Goal: Subscribe to service/newsletter

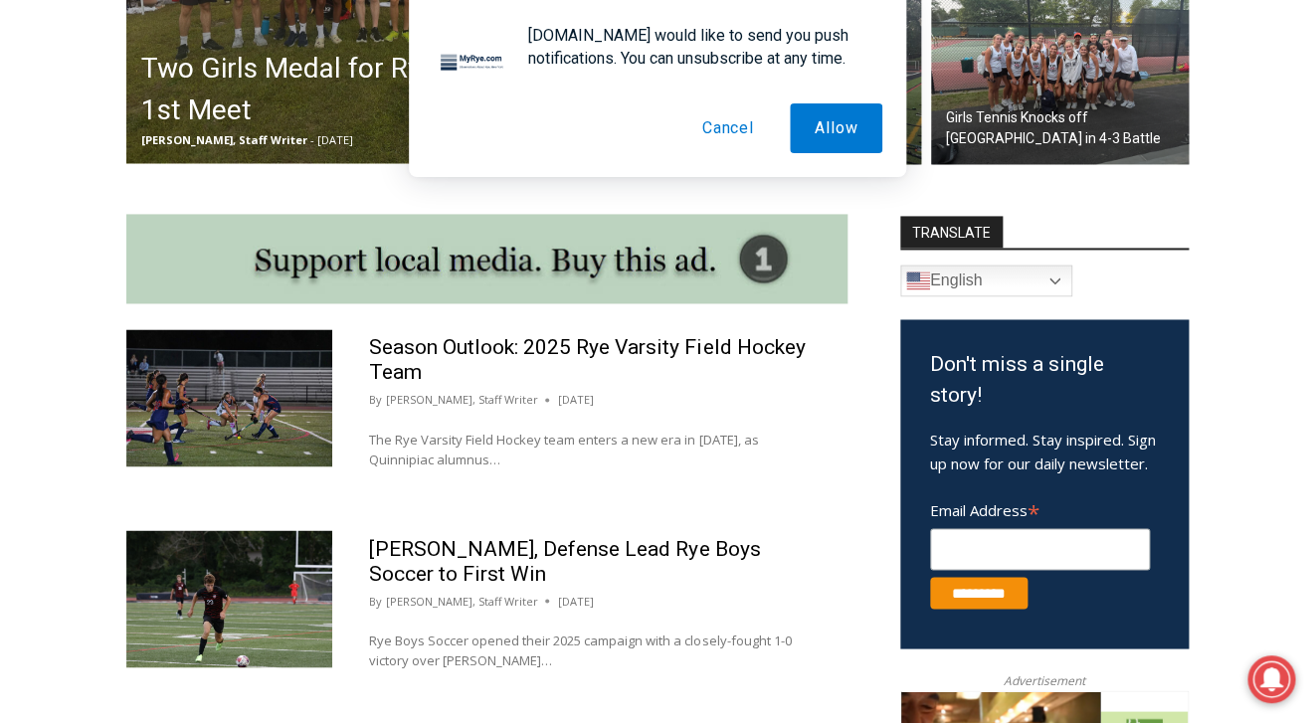
scroll to position [896, 0]
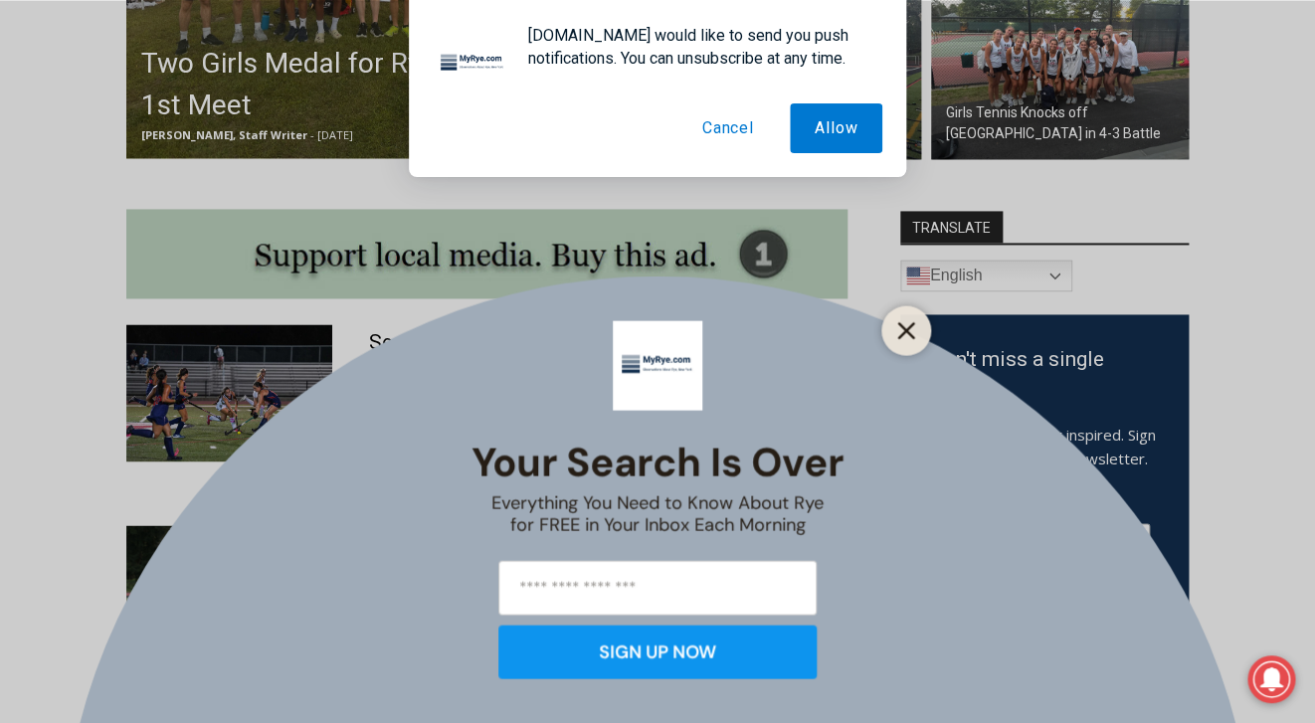
click at [910, 337] on icon "Close" at bounding box center [906, 330] width 18 height 18
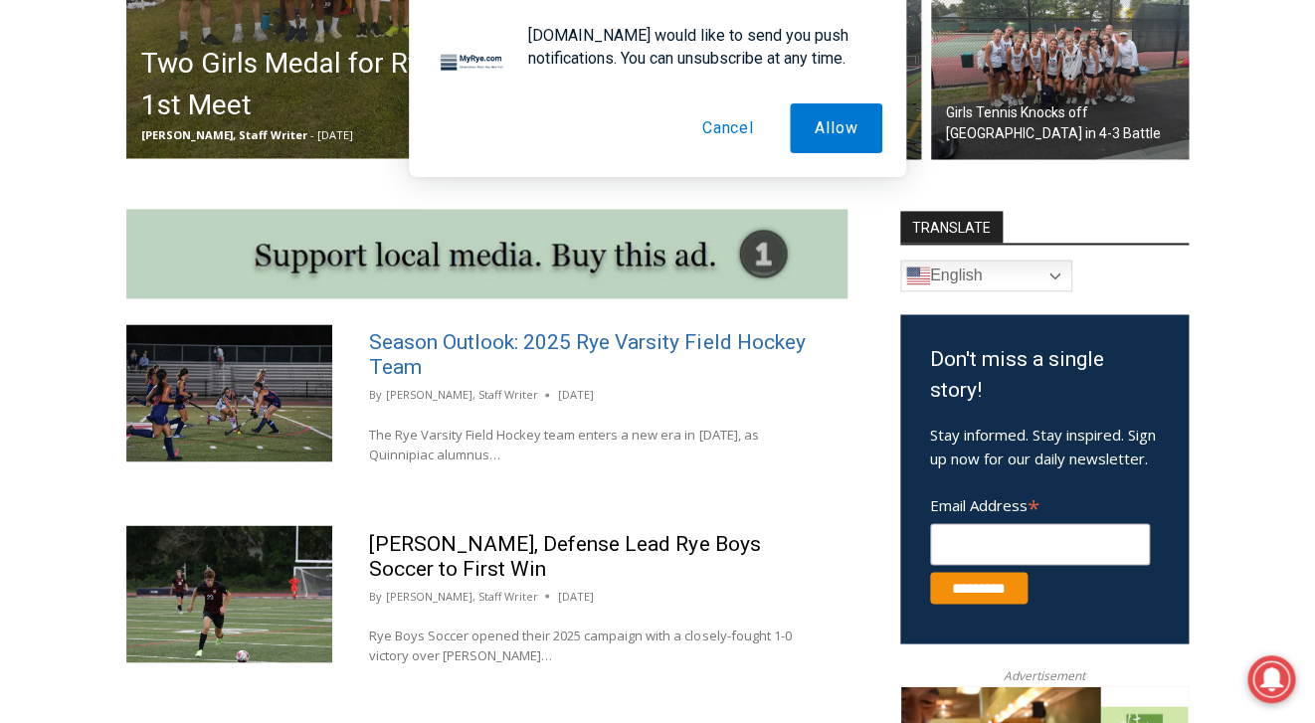
click at [694, 343] on link "Season Outlook: 2025 Rye Varsity Field Hockey Team" at bounding box center [587, 354] width 436 height 49
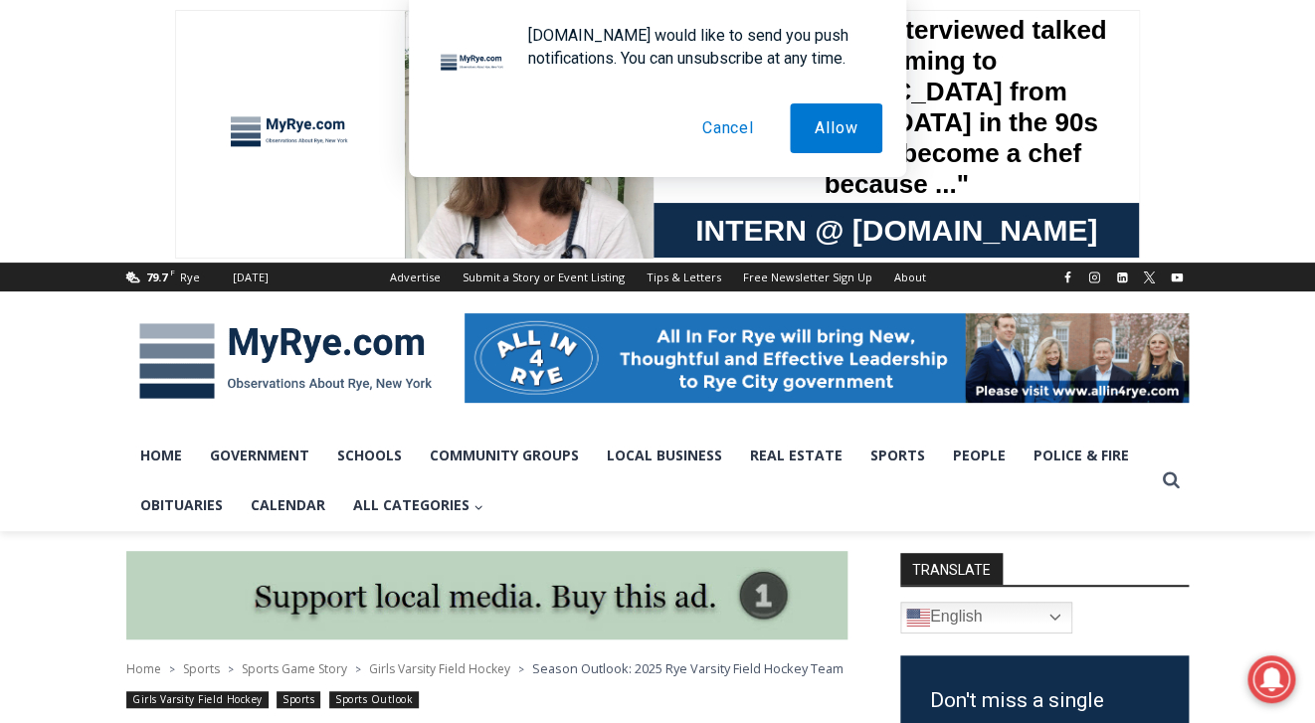
click at [743, 133] on button "Cancel" at bounding box center [727, 128] width 101 height 50
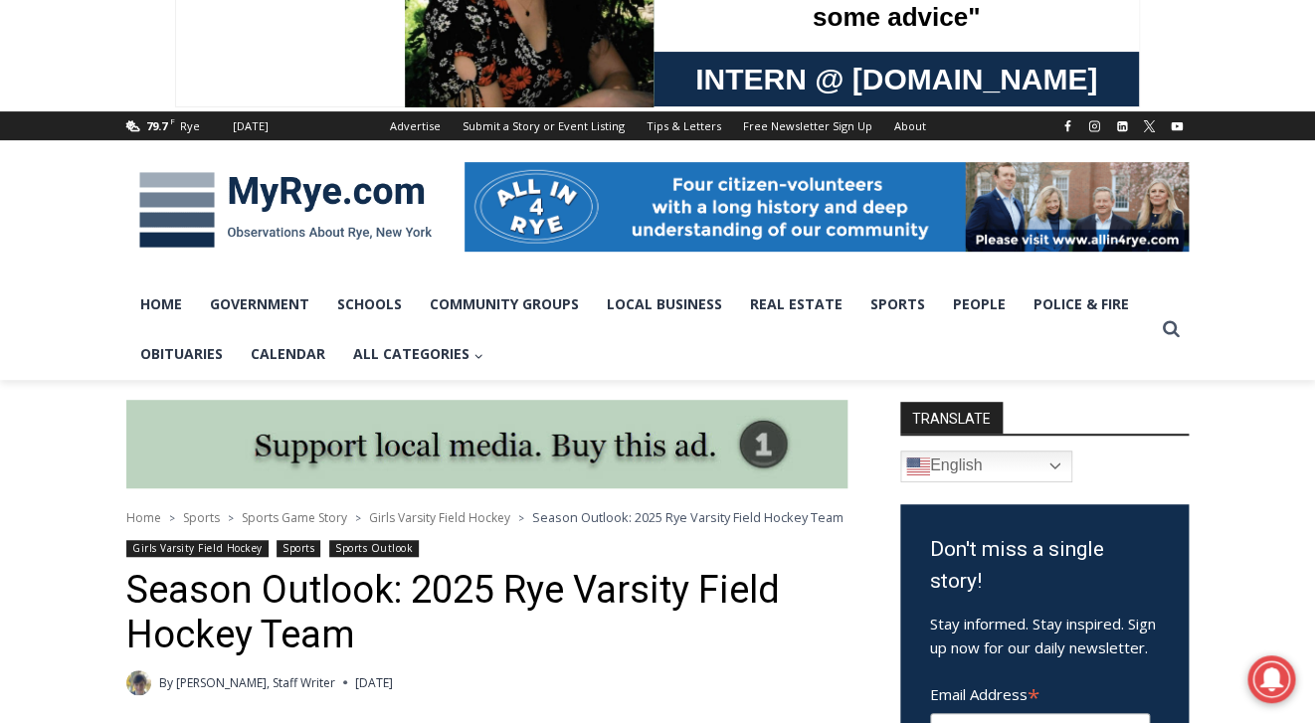
scroll to position [116, 0]
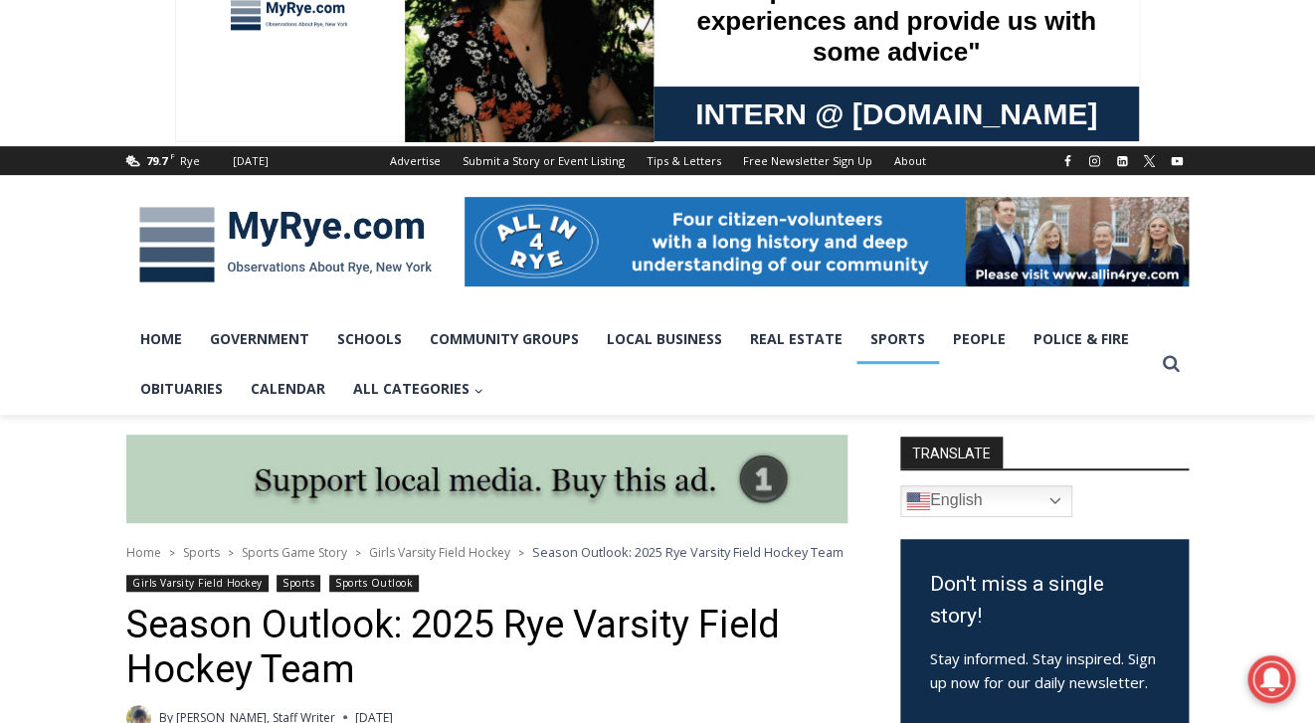
click at [874, 329] on link "Sports" at bounding box center [897, 339] width 83 height 50
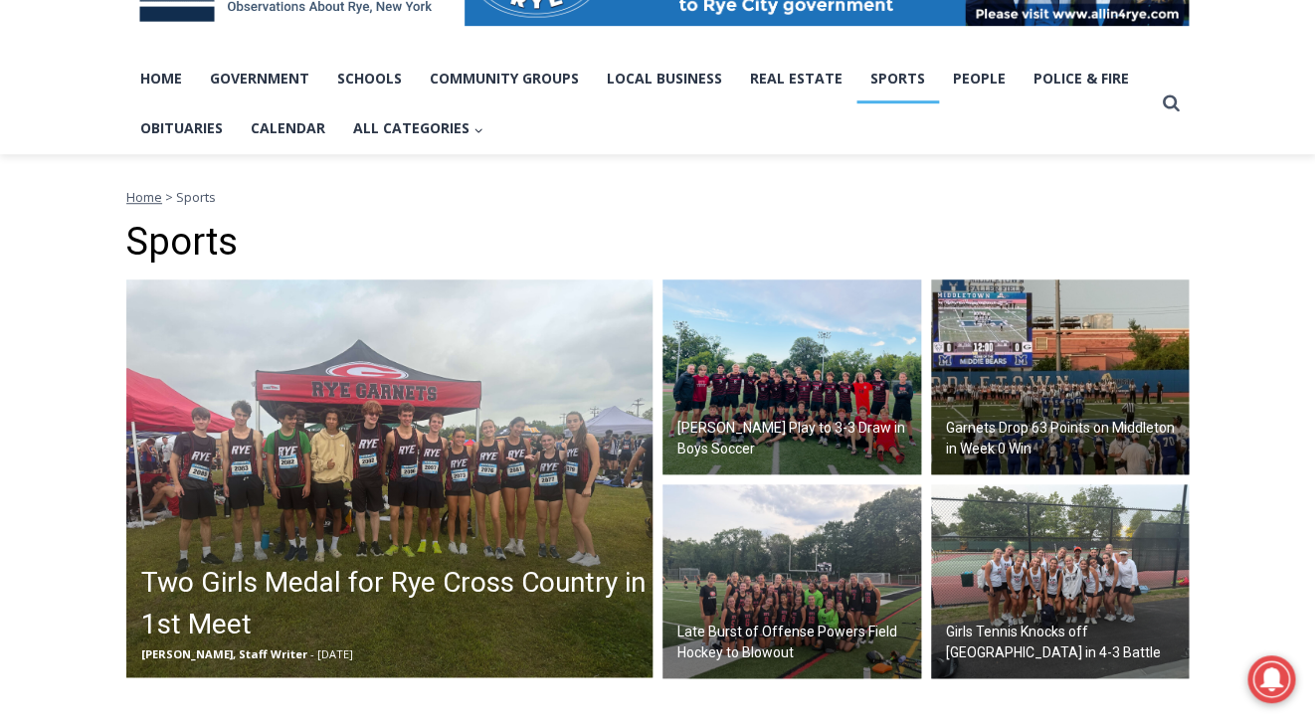
scroll to position [380, 0]
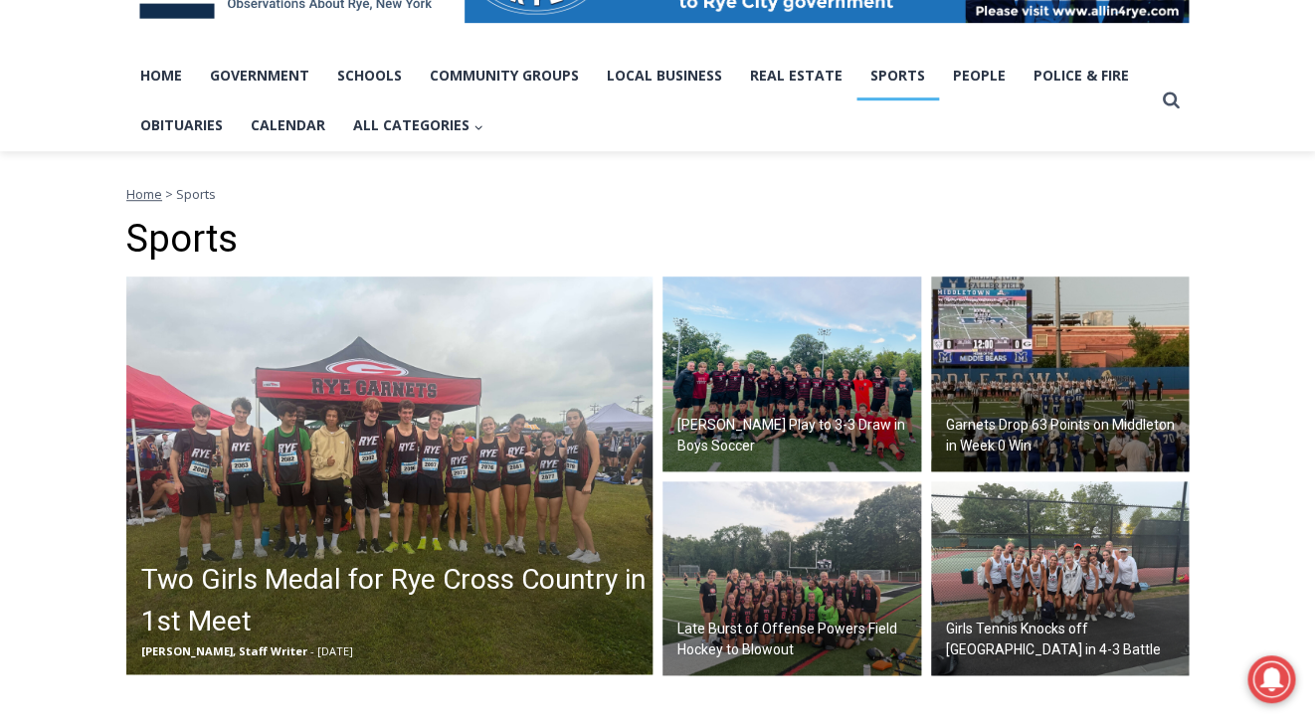
click at [580, 578] on h2 "Two Girls Medal for Rye Cross Country in 1st Meet" at bounding box center [394, 601] width 506 height 84
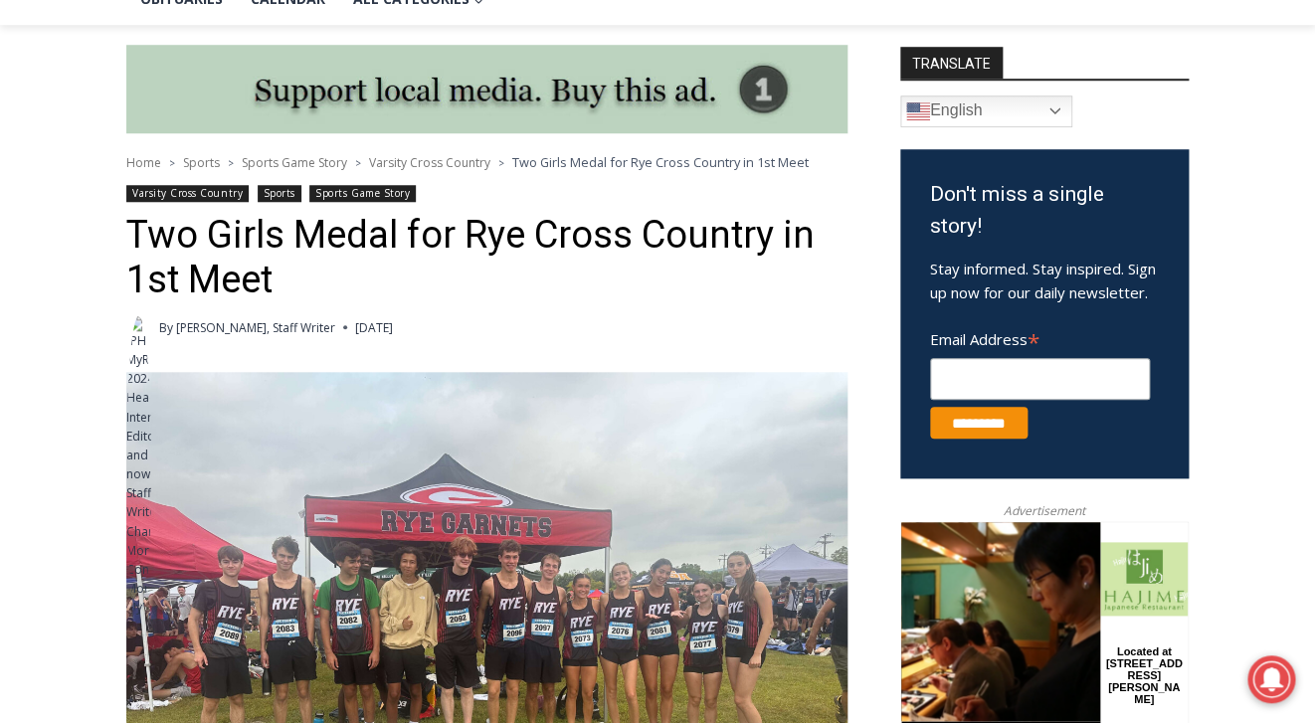
scroll to position [514, 0]
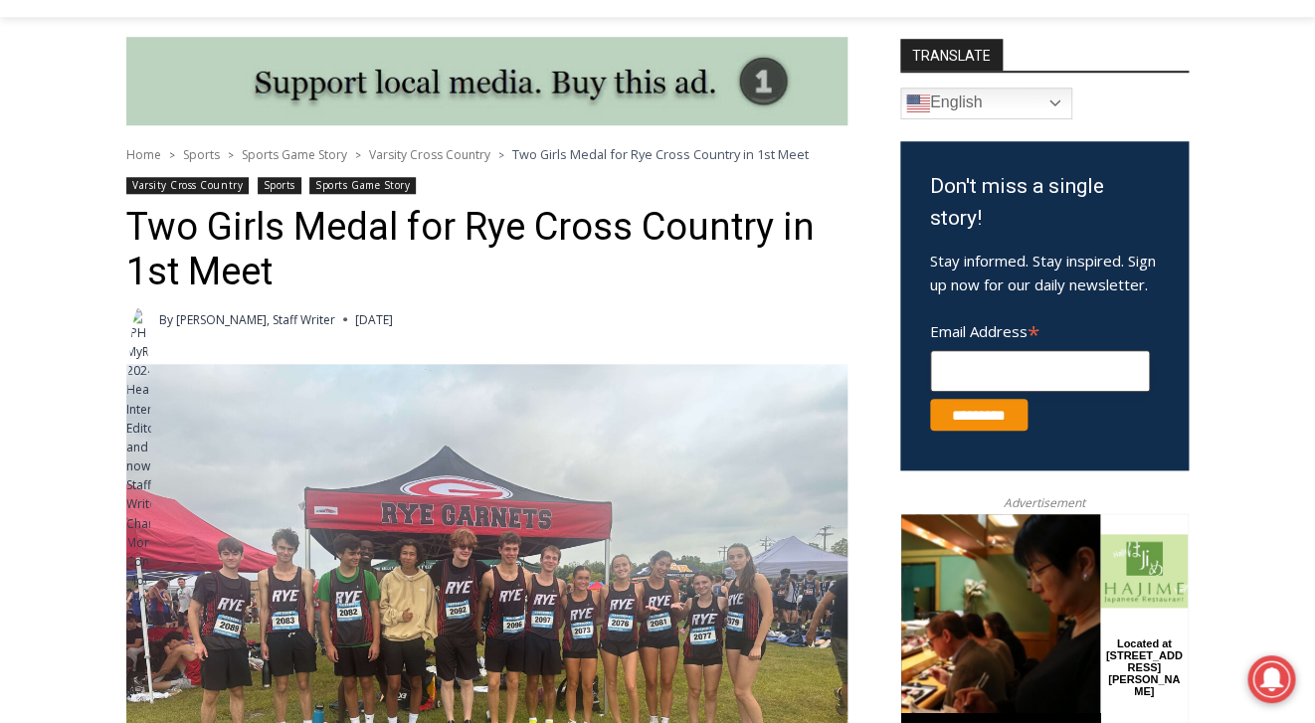
click at [970, 385] on input "Email Address *" at bounding box center [1040, 371] width 220 height 42
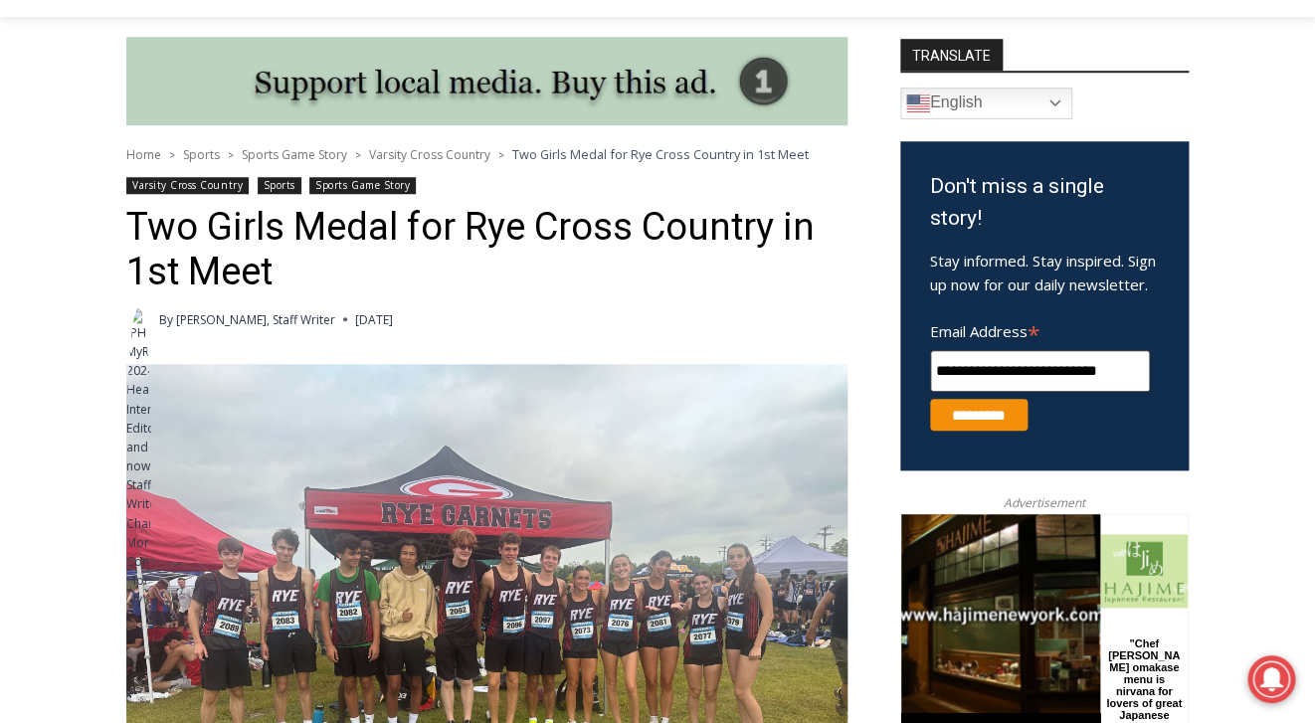
scroll to position [0, 10]
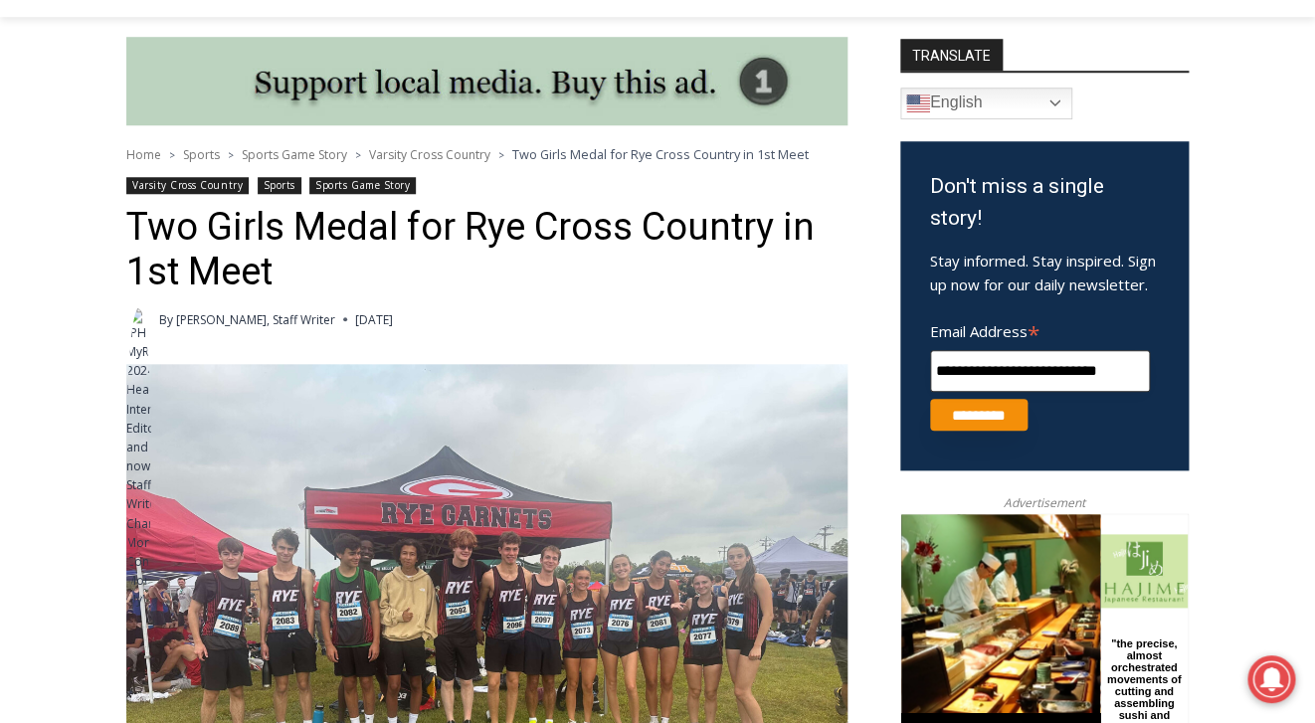
type input "**********"
click at [1017, 431] on input "*********" at bounding box center [978, 415] width 97 height 32
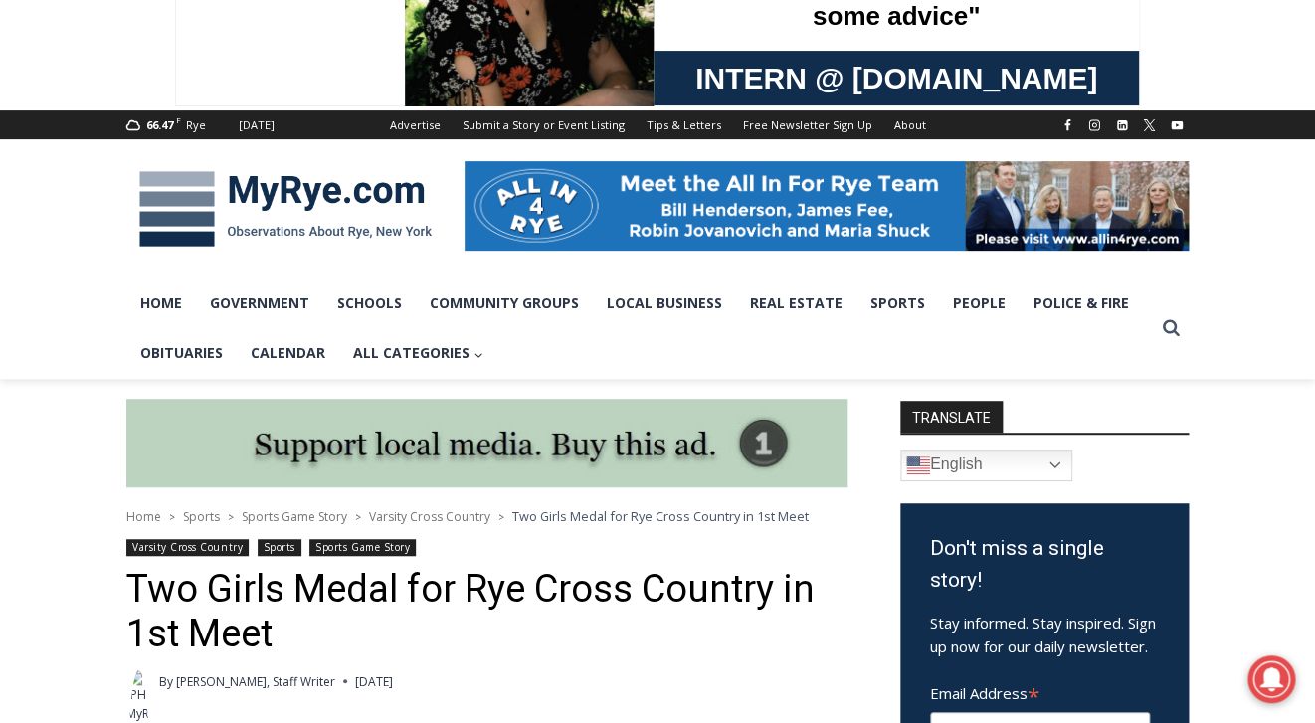
scroll to position [190, 0]
